Goal: Task Accomplishment & Management: Manage account settings

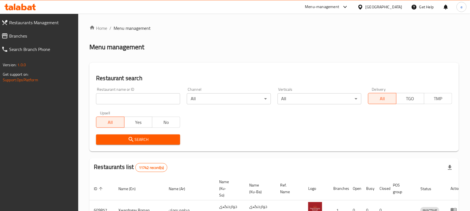
click at [110, 95] on input "search" at bounding box center [138, 98] width 84 height 11
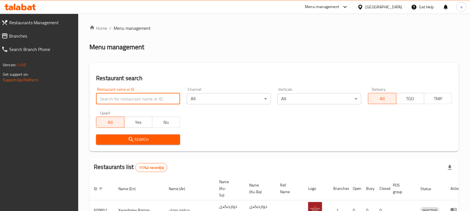
paste input "690291"
type input "690291"
click button "Search" at bounding box center [138, 139] width 84 height 10
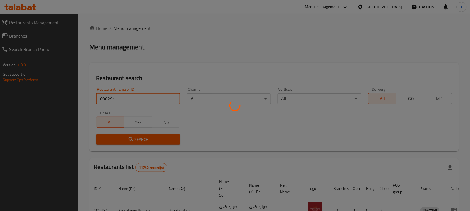
click button "Search" at bounding box center [138, 139] width 84 height 10
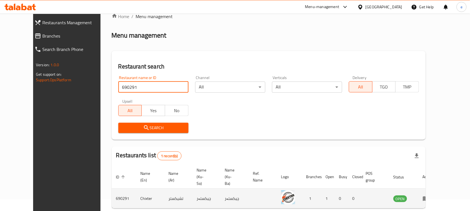
scroll to position [33, 0]
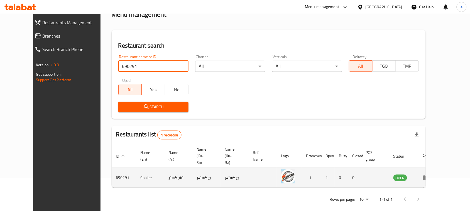
click at [437, 168] on td "enhanced table" at bounding box center [427, 178] width 19 height 20
click at [429, 176] on icon "enhanced table" at bounding box center [426, 178] width 6 height 5
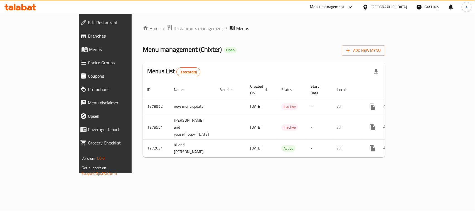
click at [88, 35] on span "Branches" at bounding box center [121, 36] width 66 height 7
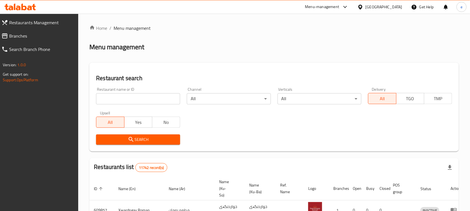
click at [125, 102] on input "search" at bounding box center [138, 98] width 84 height 11
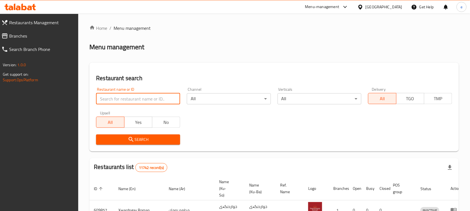
paste input "690291"
type input "690291"
click button "Search" at bounding box center [138, 139] width 84 height 10
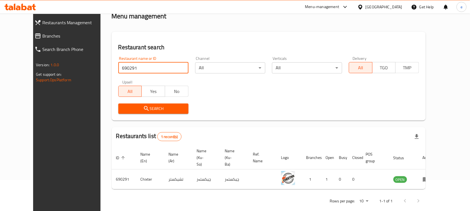
scroll to position [33, 0]
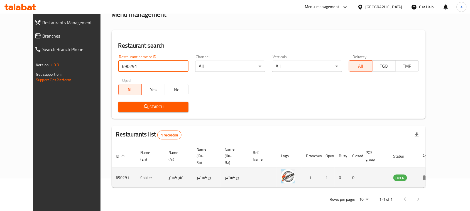
click at [429, 176] on icon "enhanced table" at bounding box center [426, 178] width 6 height 5
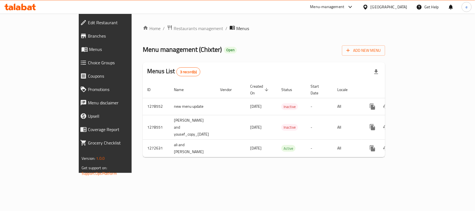
click at [76, 31] on link "Branches" at bounding box center [117, 35] width 82 height 13
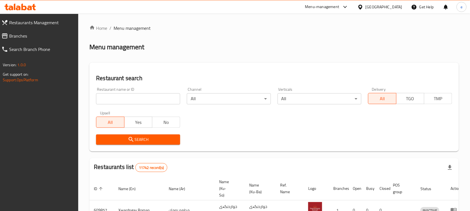
click at [138, 96] on input "search" at bounding box center [138, 98] width 84 height 11
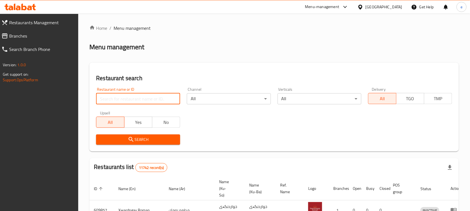
paste input "690291"
type input "690291"
click button "Search" at bounding box center [138, 139] width 84 height 10
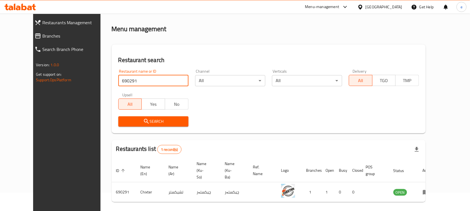
scroll to position [33, 0]
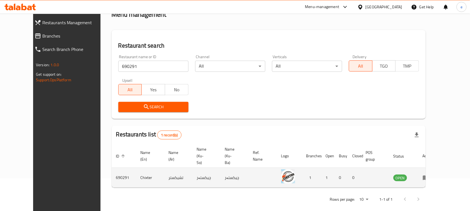
click at [429, 174] on icon "enhanced table" at bounding box center [425, 177] width 7 height 7
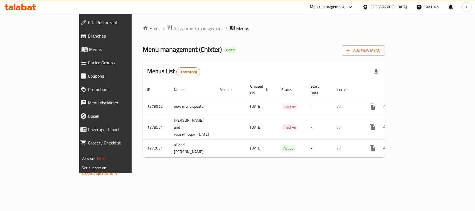
click at [76, 40] on link "Branches" at bounding box center [117, 35] width 82 height 13
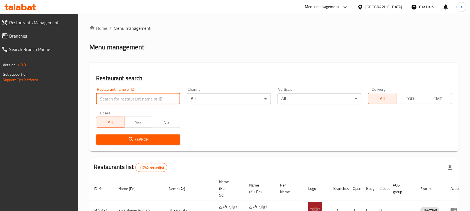
click at [139, 98] on input "search" at bounding box center [138, 98] width 84 height 11
paste input "690291"
type input "690291"
click button "Search" at bounding box center [138, 139] width 84 height 10
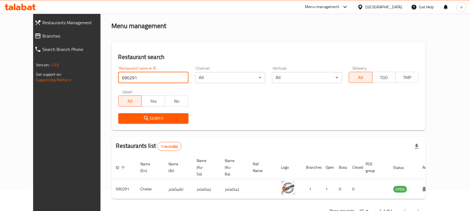
scroll to position [33, 0]
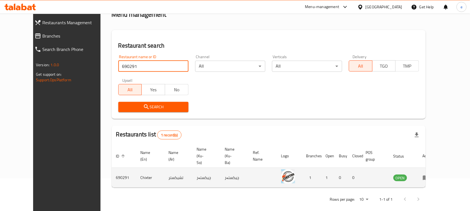
click at [437, 168] on td "enhanced table" at bounding box center [427, 178] width 19 height 20
click at [429, 174] on icon "enhanced table" at bounding box center [425, 177] width 7 height 7
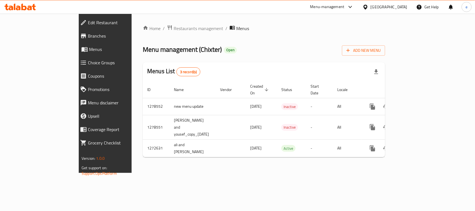
click at [88, 36] on span "Branches" at bounding box center [121, 36] width 66 height 7
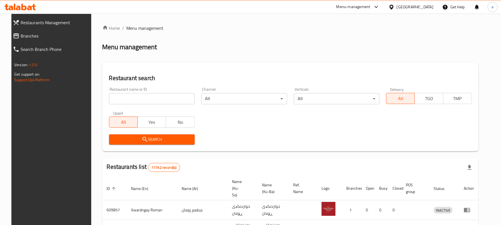
click at [27, 36] on span "Branches" at bounding box center [56, 36] width 70 height 7
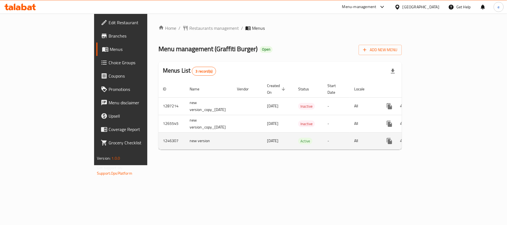
click at [433, 138] on icon "enhanced table" at bounding box center [429, 141] width 7 height 7
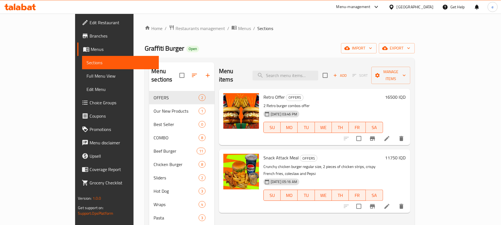
click at [87, 78] on span "Full Menu View" at bounding box center [121, 76] width 68 height 7
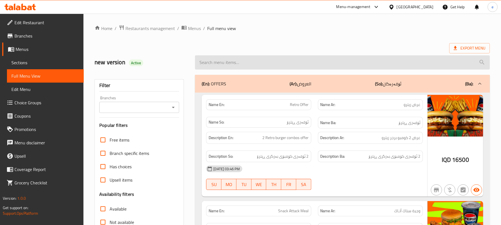
click at [262, 61] on input "search" at bounding box center [342, 62] width 295 height 14
paste input "Chicken Wrap Combo"
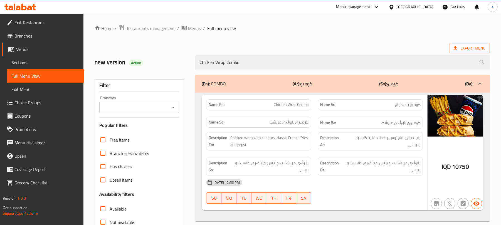
type input "Chicken Wrap Combo"
click at [175, 108] on icon "Open" at bounding box center [173, 107] width 7 height 7
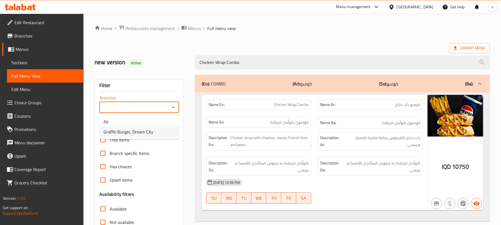
click at [152, 133] on li "Graffiti Burger, Dream City" at bounding box center [139, 132] width 80 height 10
type input "Graffiti Burger, Dream City"
click at [26, 7] on icon at bounding box center [23, 7] width 5 height 7
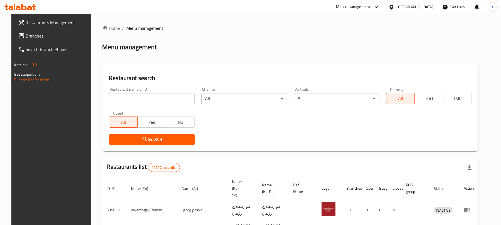
click at [141, 114] on div "All Yes No" at bounding box center [152, 119] width 86 height 17
click at [141, 108] on div "Upsell All Yes No" at bounding box center [152, 119] width 92 height 23
click at [141, 105] on div "Restaurant name or ID Restaurant name or ID" at bounding box center [152, 96] width 92 height 24
click at [144, 100] on input "search" at bounding box center [152, 98] width 86 height 11
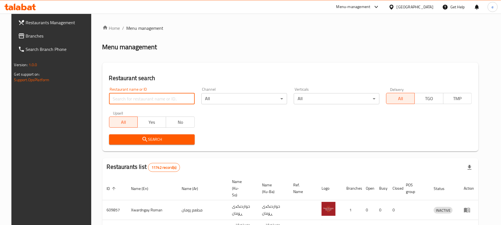
paste input "632077"
type input "632077"
click button "Search" at bounding box center [152, 139] width 86 height 10
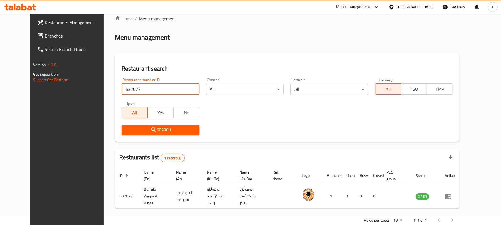
scroll to position [18, 0]
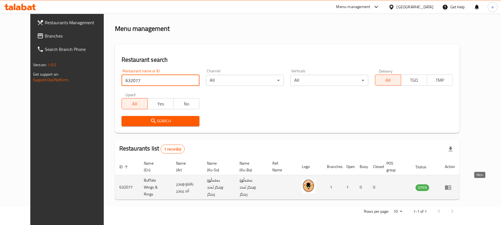
click at [450, 187] on icon "enhanced table" at bounding box center [449, 188] width 2 height 2
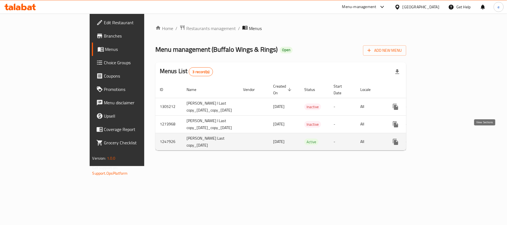
click at [439, 139] on icon "enhanced table" at bounding box center [435, 142] width 7 height 7
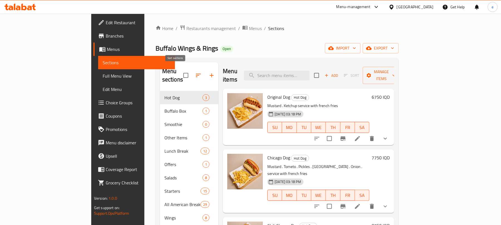
click at [195, 74] on icon "button" at bounding box center [198, 75] width 7 height 7
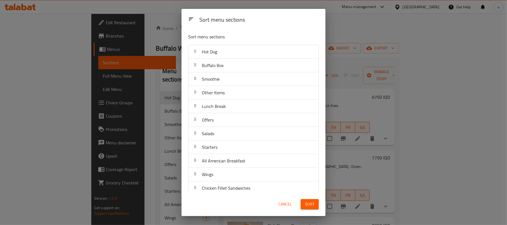
click at [280, 207] on span "Cancel" at bounding box center [284, 204] width 13 height 7
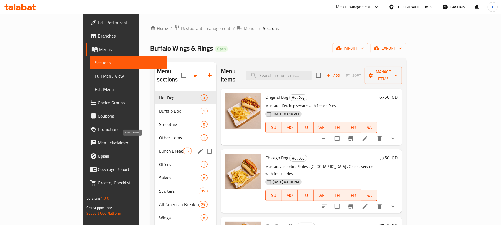
click at [159, 148] on span "Lunch Break" at bounding box center [171, 151] width 24 height 7
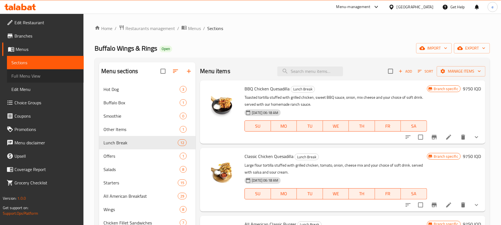
click at [48, 73] on span "Full Menu View" at bounding box center [45, 76] width 68 height 7
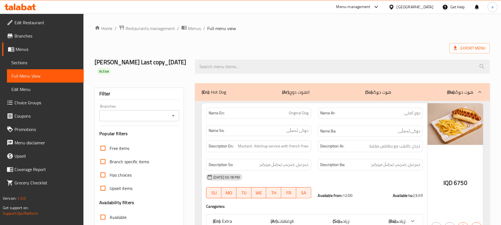
click at [174, 112] on icon "Open" at bounding box center [173, 115] width 7 height 7
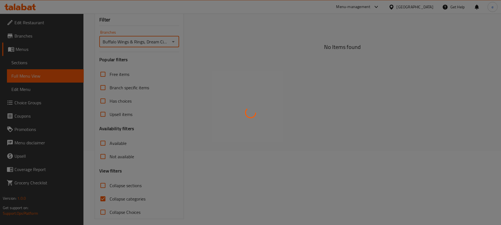
type input "Buffalo Wings & Rings, Dream City"
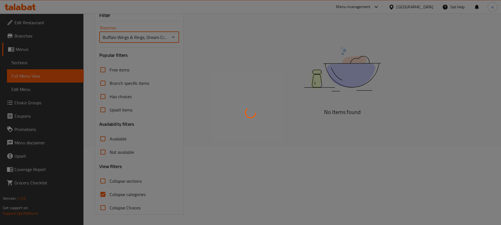
scroll to position [80, 0]
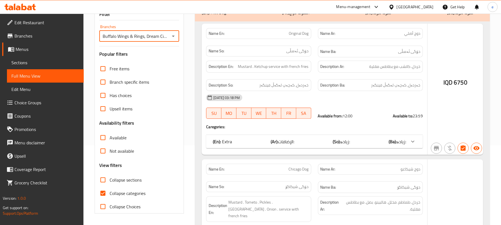
click at [104, 183] on div at bounding box center [250, 112] width 501 height 225
click at [103, 178] on div at bounding box center [250, 112] width 501 height 225
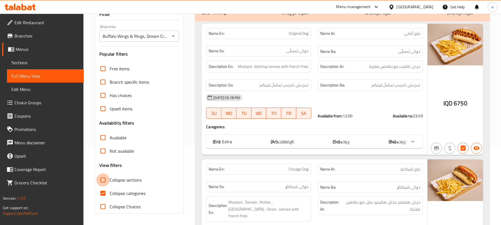
click at [103, 179] on input "Collapse sections" at bounding box center [102, 179] width 13 height 13
checkbox input "true"
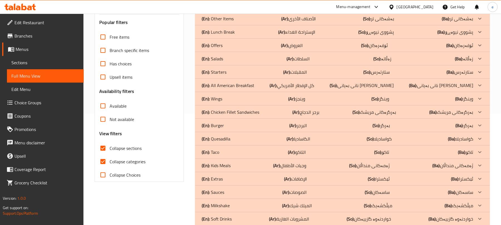
scroll to position [136, 0]
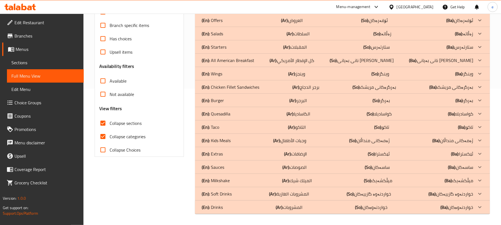
click at [41, 66] on link "Sections" at bounding box center [45, 62] width 77 height 13
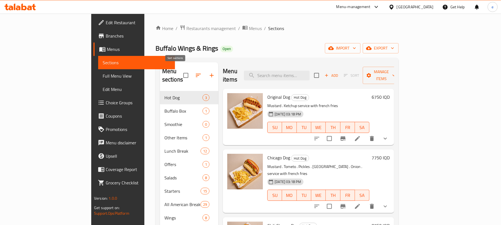
click at [196, 74] on icon "button" at bounding box center [198, 75] width 5 height 3
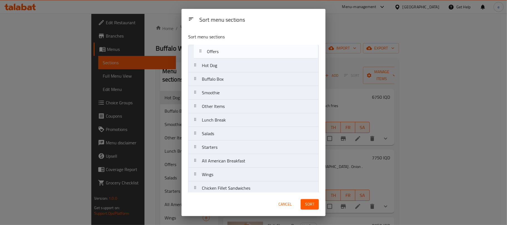
drag, startPoint x: 219, startPoint y: 126, endPoint x: 224, endPoint y: 53, distance: 73.3
click at [224, 53] on nav "Hot Dog Buffalo Box Smoothie Other Items Lunch Break Offers Salads Starters All…" at bounding box center [253, 181] width 130 height 273
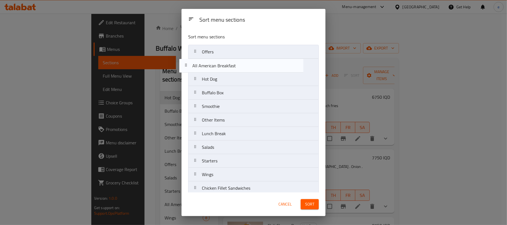
drag, startPoint x: 227, startPoint y: 162, endPoint x: 217, endPoint y: 60, distance: 102.6
click at [217, 60] on nav "Offers Hot Dog Buffalo Box Smoothie Other Items Lunch Break Salads Starters All…" at bounding box center [253, 181] width 130 height 273
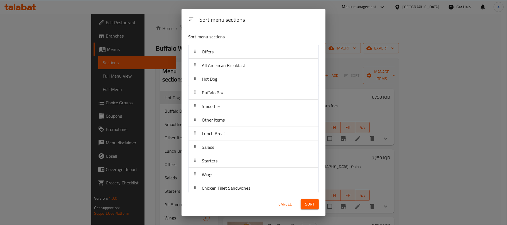
click at [305, 203] on span "Sort" at bounding box center [309, 204] width 9 height 7
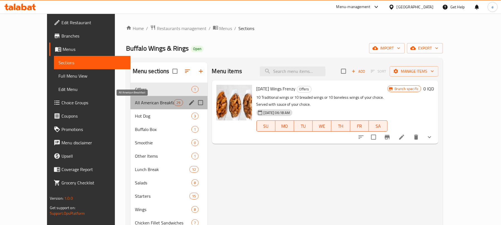
click at [135, 103] on span "All American Breakfast" at bounding box center [154, 102] width 39 height 7
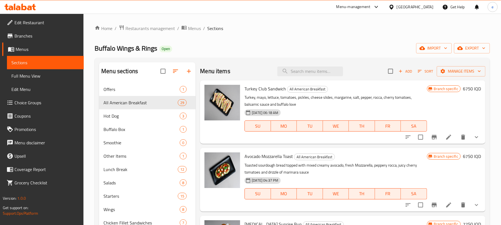
click at [345, 41] on div "Home / Restaurants management / Menus / Sections Buffalo Wings & Rings Open imp…" at bounding box center [292, 191] width 395 height 332
click at [442, 70] on span "Manage items" at bounding box center [461, 71] width 40 height 7
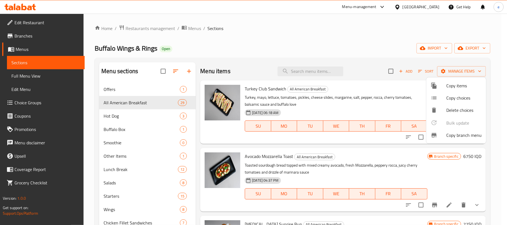
click at [367, 41] on div at bounding box center [253, 112] width 507 height 225
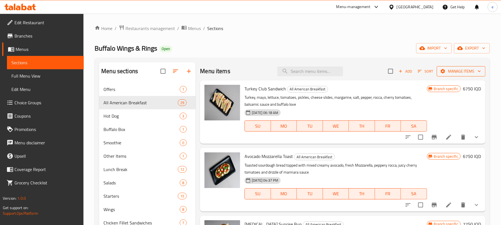
click at [463, 71] on span "Manage items" at bounding box center [461, 71] width 40 height 7
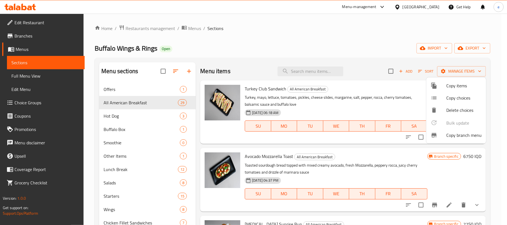
click at [495, 133] on div at bounding box center [253, 112] width 507 height 225
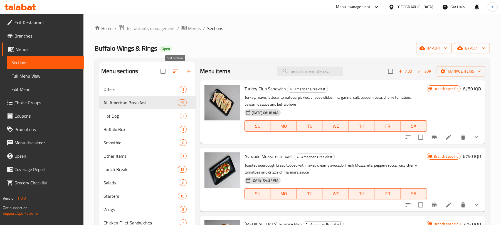
click at [175, 76] on button "button" at bounding box center [175, 71] width 13 height 13
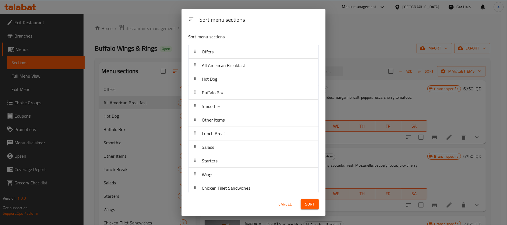
click at [167, 61] on div "Sort menu sections Sort menu sections Offers All American Breakfast Hot Dog Buf…" at bounding box center [253, 112] width 507 height 225
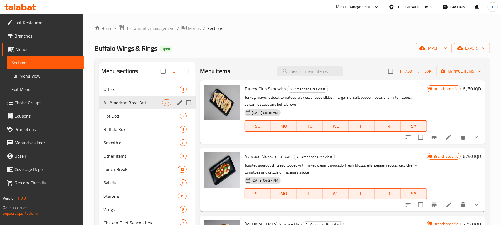
click at [189, 104] on input "Menu sections" at bounding box center [189, 103] width 12 height 12
click at [164, 77] on button "button" at bounding box center [162, 71] width 13 height 13
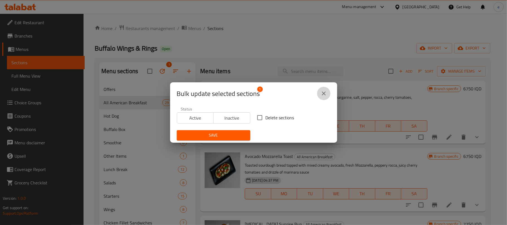
click at [323, 93] on icon "close" at bounding box center [324, 94] width 4 height 4
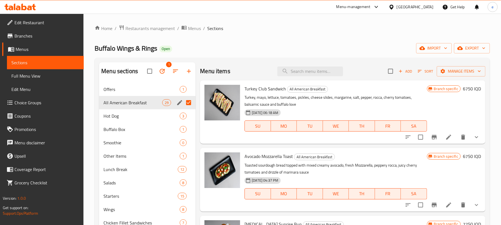
click at [191, 103] on input "Menu sections" at bounding box center [189, 103] width 12 height 12
checkbox input "false"
click at [385, 75] on input "checkbox" at bounding box center [391, 71] width 12 height 12
checkbox input "true"
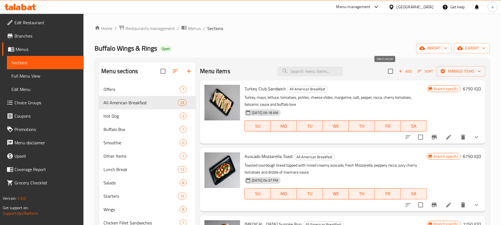
checkbox input "true"
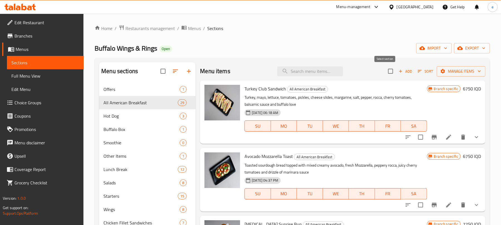
checkbox input "true"
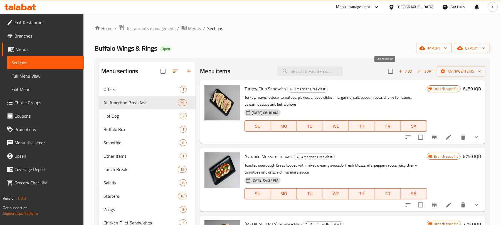
checkbox input "true"
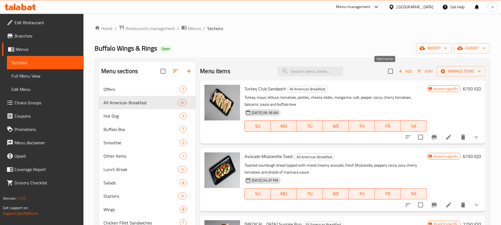
checkbox input "true"
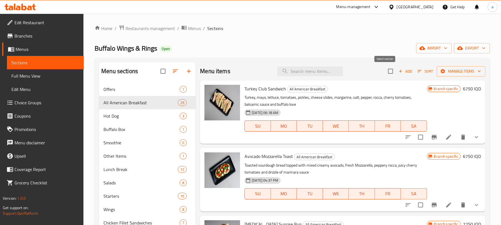
checkbox input "true"
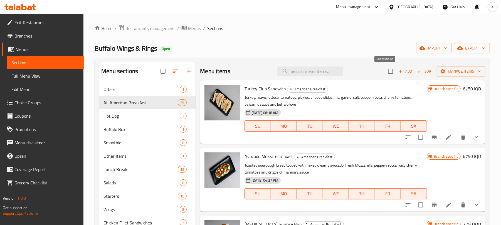
checkbox input "true"
click at [457, 69] on span "Manage items" at bounding box center [461, 71] width 40 height 7
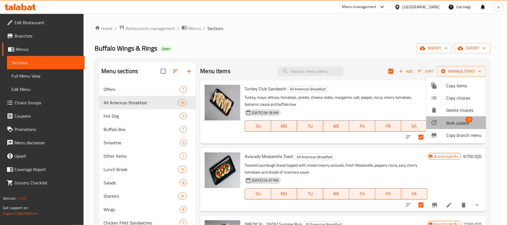
click at [458, 120] on span "Bulk update" at bounding box center [457, 123] width 23 height 7
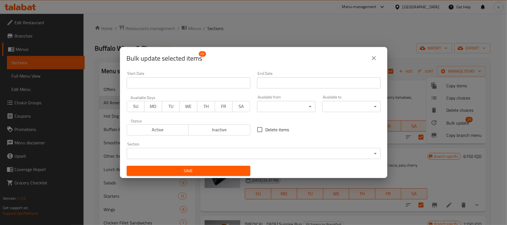
click at [134, 103] on span "SU" at bounding box center [135, 106] width 13 height 8
click at [156, 107] on span "MO" at bounding box center [153, 106] width 13 height 8
click at [188, 107] on span "WE" at bounding box center [188, 106] width 13 height 8
click at [172, 107] on span "TU" at bounding box center [170, 106] width 13 height 8
click at [203, 107] on span "TH" at bounding box center [205, 106] width 13 height 8
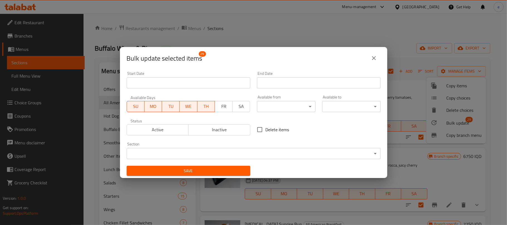
click at [235, 108] on span "SA" at bounding box center [241, 106] width 13 height 8
click at [220, 106] on span "FR" at bounding box center [223, 106] width 13 height 8
click at [300, 110] on body "​ Menu-management [GEOGRAPHIC_DATA] Get Help e Edit Restaurant Branches Menus S…" at bounding box center [253, 119] width 507 height 211
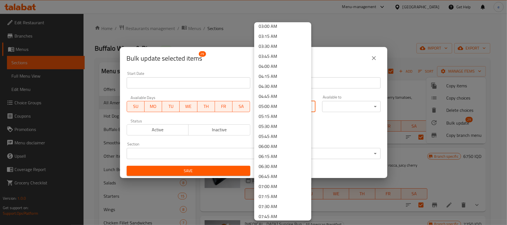
scroll to position [148, 0]
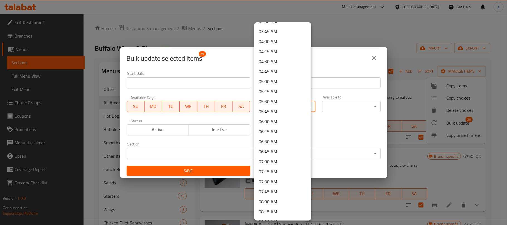
click at [268, 164] on li "07:00 AM" at bounding box center [282, 162] width 57 height 10
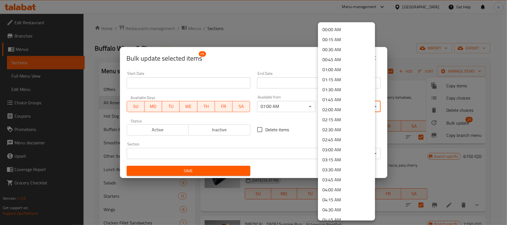
click at [347, 106] on body "​ Menu-management [GEOGRAPHIC_DATA] Get Help e Edit Restaurant Branches Menus S…" at bounding box center [253, 119] width 507 height 211
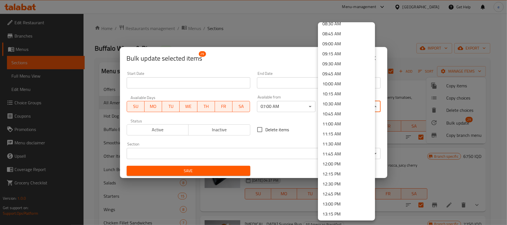
scroll to position [371, 0]
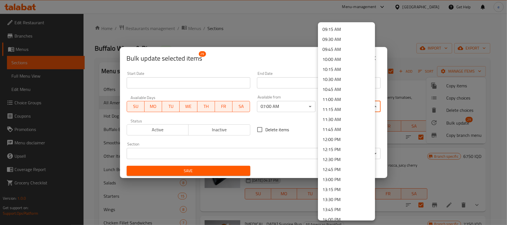
click at [331, 197] on li "13:30 PM" at bounding box center [346, 199] width 57 height 10
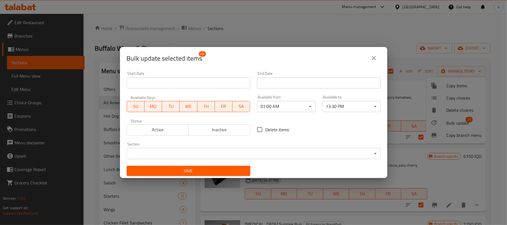
scroll to position [143, 0]
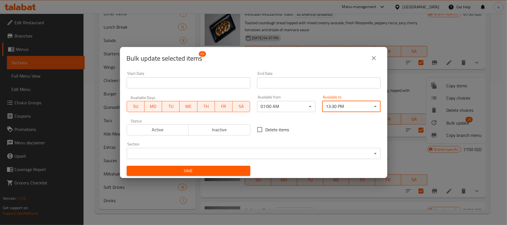
click at [189, 169] on span "Save" at bounding box center [188, 170] width 115 height 7
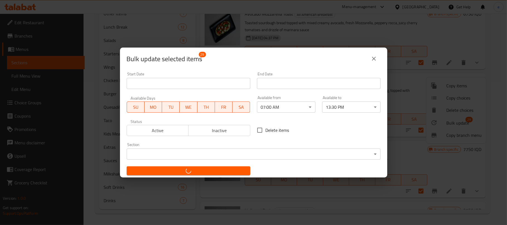
checkbox input "false"
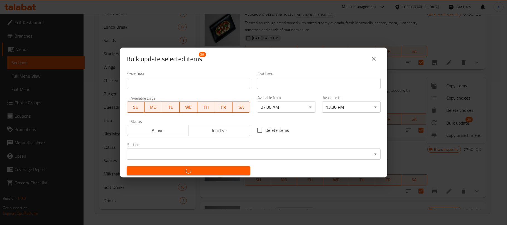
checkbox input "false"
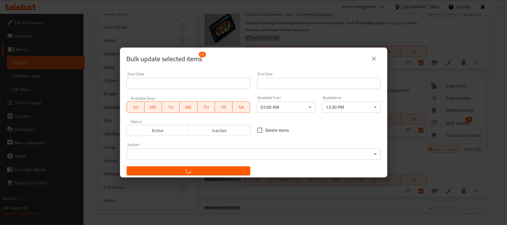
checkbox input "false"
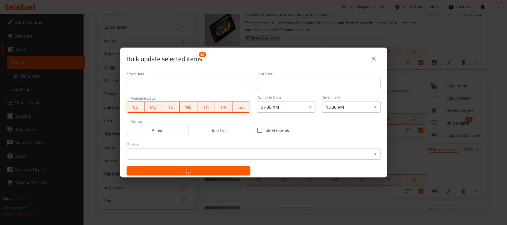
checkbox input "false"
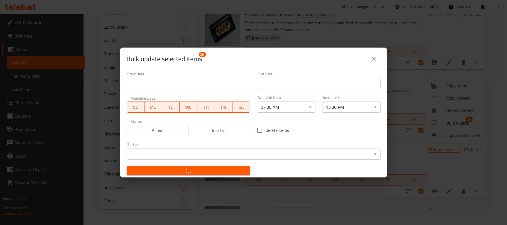
checkbox input "false"
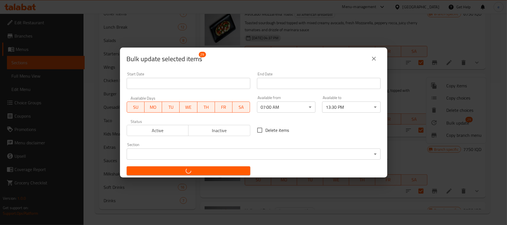
checkbox input "false"
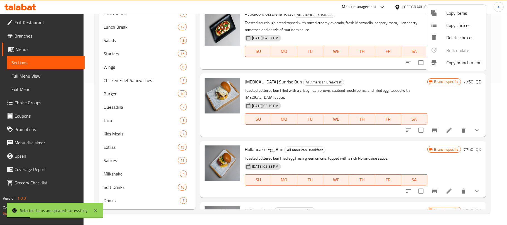
click at [40, 76] on div at bounding box center [253, 112] width 507 height 225
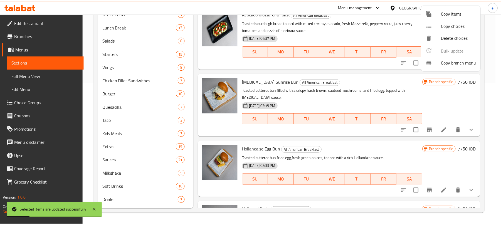
scroll to position [0, 0]
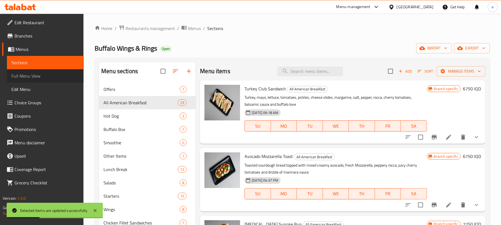
click at [40, 76] on span "Full Menu View" at bounding box center [45, 76] width 68 height 7
click at [31, 77] on span "Full Menu View" at bounding box center [45, 76] width 68 height 7
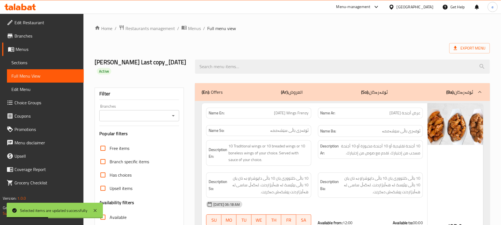
click at [152, 115] on input "Branches" at bounding box center [134, 116] width 67 height 8
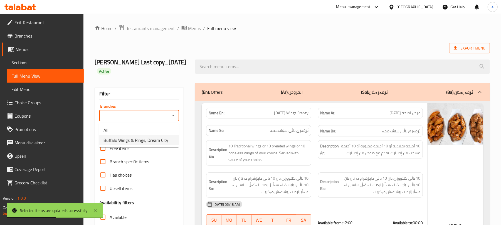
click at [153, 139] on span "Buffalo Wings & Rings, Dream City" at bounding box center [135, 140] width 65 height 7
type input "Buffalo Wings & Rings, Dream City"
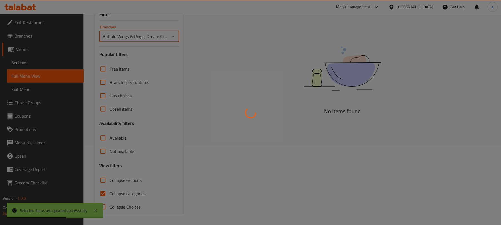
scroll to position [80, 0]
click at [106, 181] on div at bounding box center [250, 112] width 501 height 225
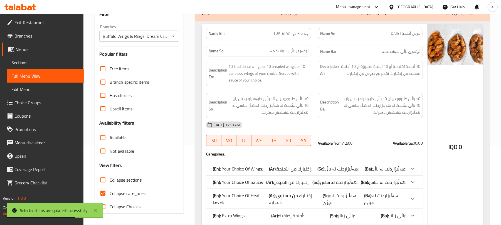
click at [106, 181] on input "Collapse sections" at bounding box center [102, 179] width 13 height 13
checkbox input "true"
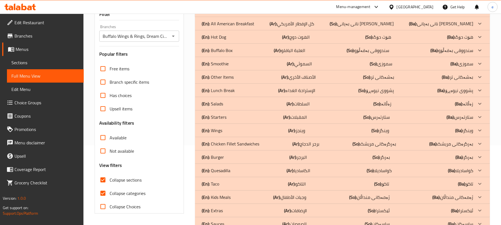
click at [235, 22] on p "(En): All American Breakfast" at bounding box center [228, 23] width 53 height 7
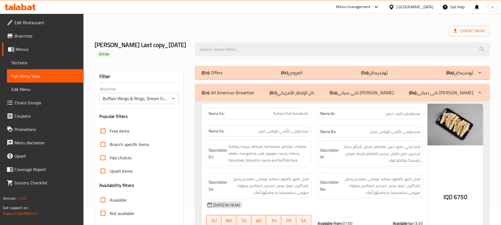
scroll to position [0, 0]
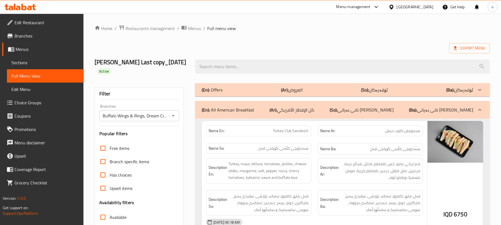
click at [262, 109] on div "(En): All American Breakfast (Ar): كل الإفطار الأمريكي (So): نانی بەیانی هەموو …" at bounding box center [338, 110] width 272 height 7
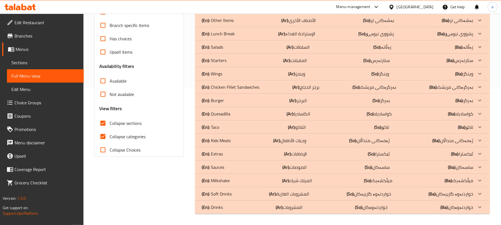
scroll to position [62, 0]
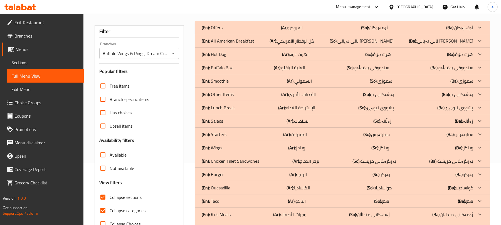
click at [255, 36] on div "(En): All American Breakfast (Ar): كل الإفطار الأمريكي (So): نانی بەیانی هەموو …" at bounding box center [342, 40] width 295 height 13
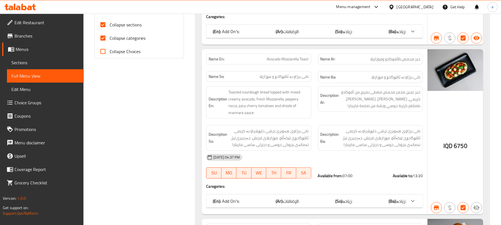
scroll to position [0, 0]
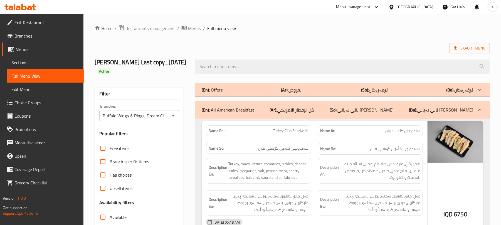
click at [27, 12] on div at bounding box center [20, 6] width 40 height 11
click at [27, 11] on div at bounding box center [20, 6] width 40 height 11
click at [27, 10] on div at bounding box center [19, 7] width 31 height 7
